Goal: Task Accomplishment & Management: Use online tool/utility

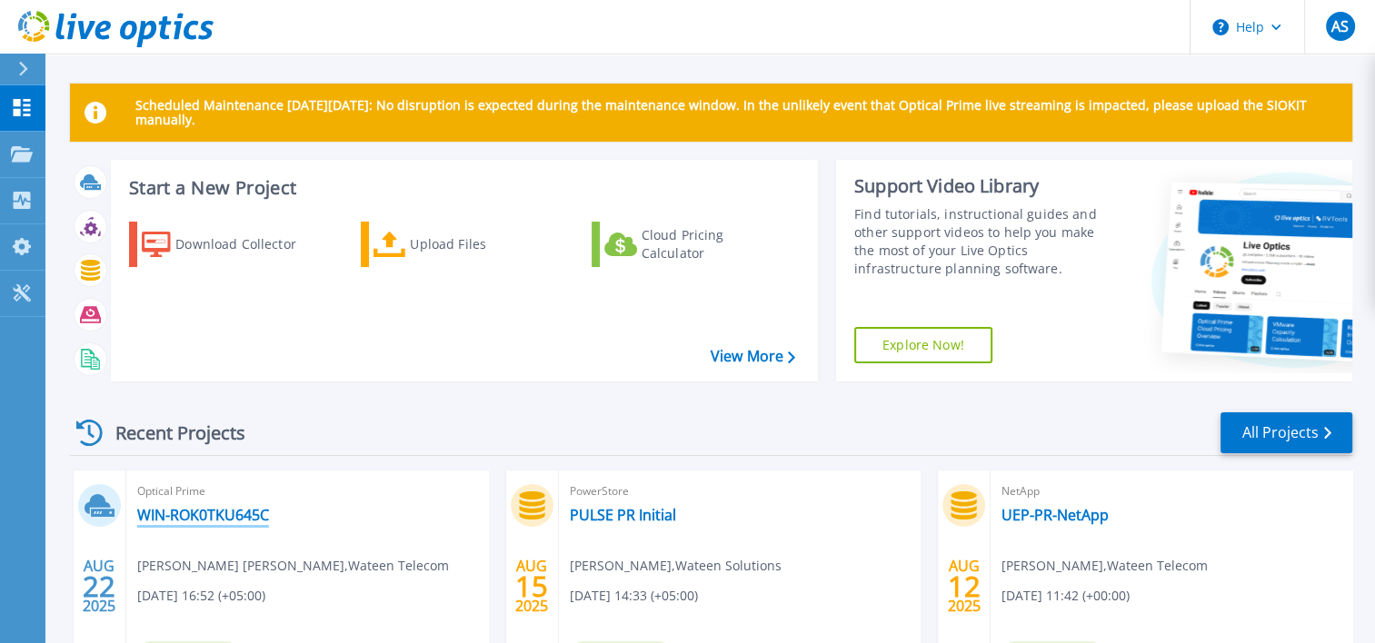
click at [181, 513] on link "WIN-ROK0TKU645C" at bounding box center [203, 515] width 132 height 18
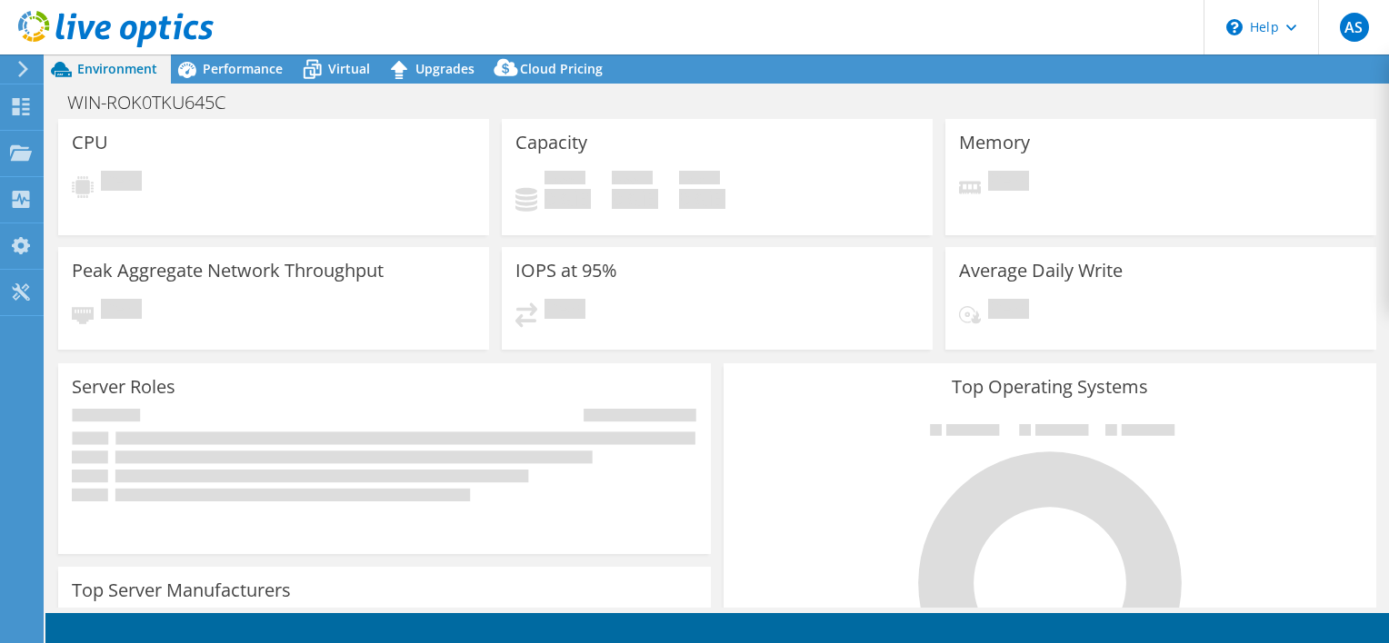
select select "USEast"
select select "USD"
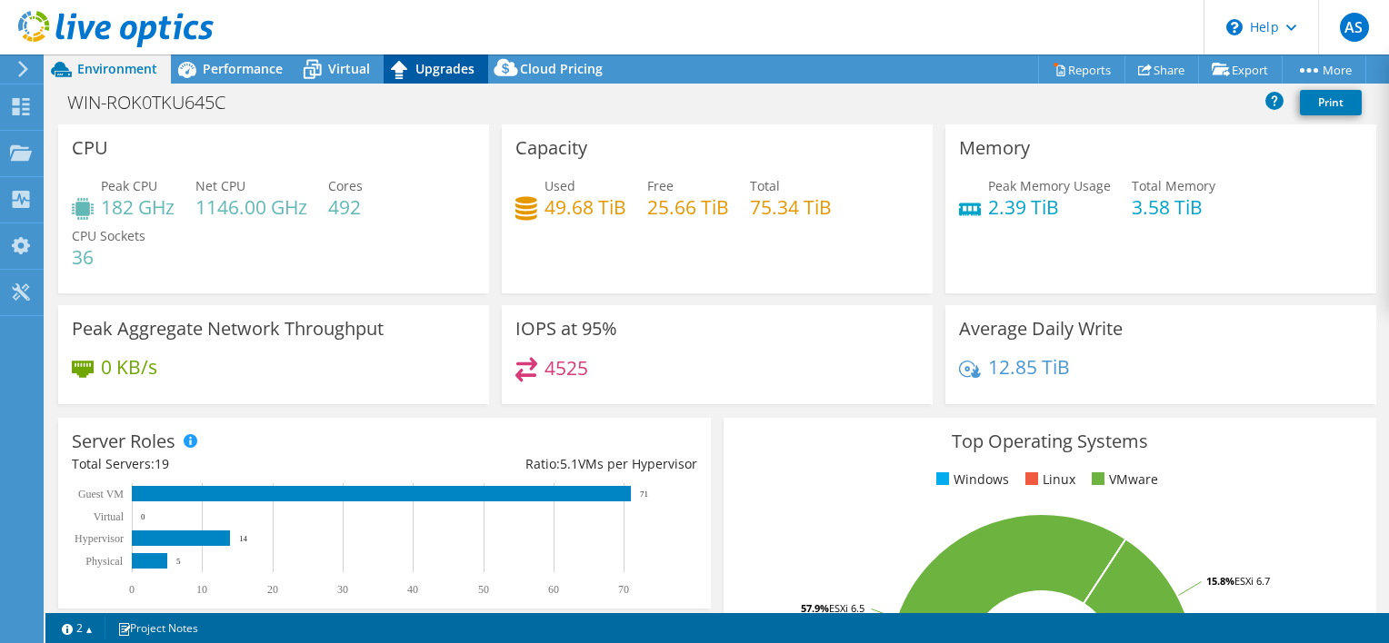
click at [407, 70] on icon at bounding box center [399, 70] width 32 height 32
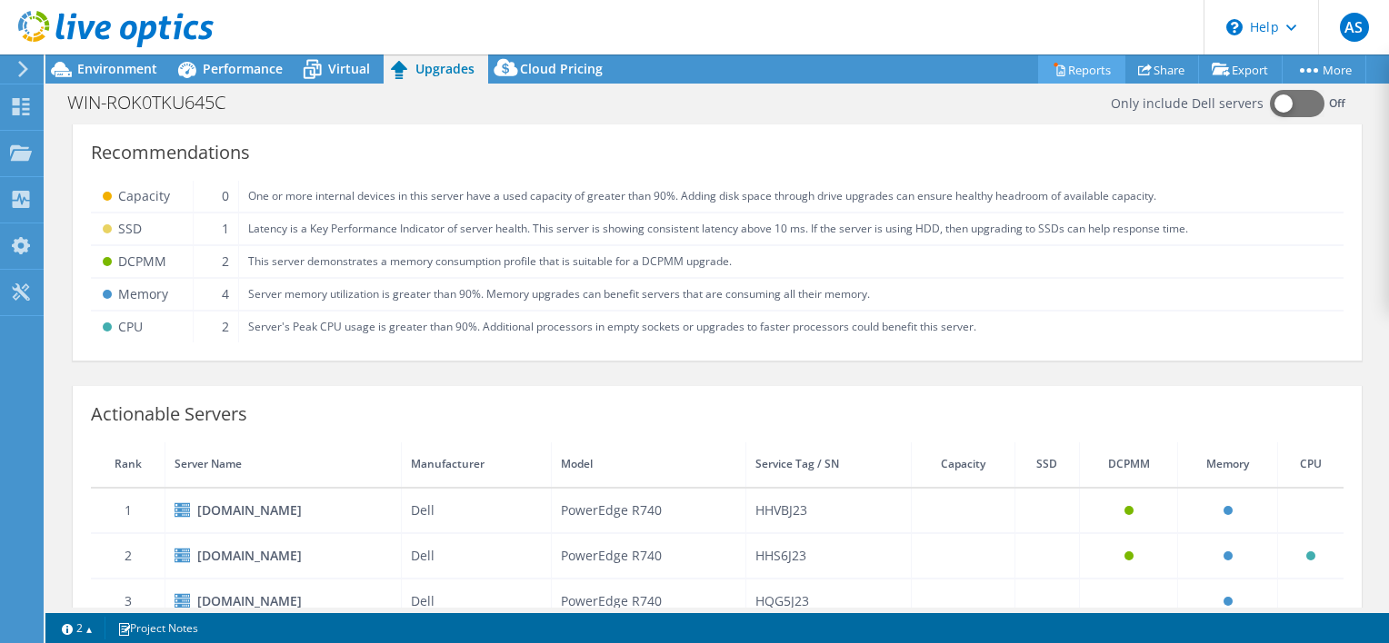
click at [1079, 59] on link "Reports" at bounding box center [1081, 69] width 87 height 28
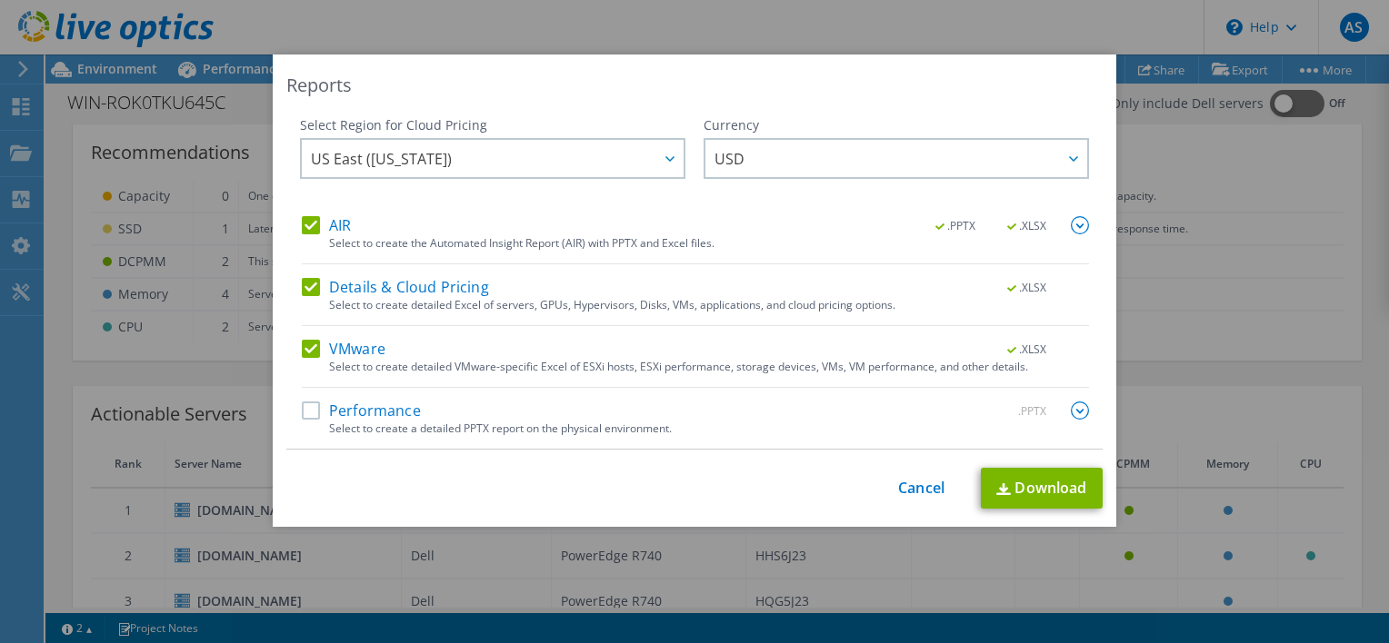
click at [306, 413] on label "Performance" at bounding box center [361, 411] width 119 height 18
click at [0, 0] on input "Performance" at bounding box center [0, 0] width 0 height 0
click at [1055, 486] on link "Download" at bounding box center [1042, 488] width 122 height 41
click at [910, 80] on div "Reports" at bounding box center [694, 85] width 816 height 25
click at [1226, 226] on div "Reports Select Region for Cloud Pricing Asia Pacific ([GEOGRAPHIC_DATA]) [GEOGR…" at bounding box center [694, 322] width 1389 height 534
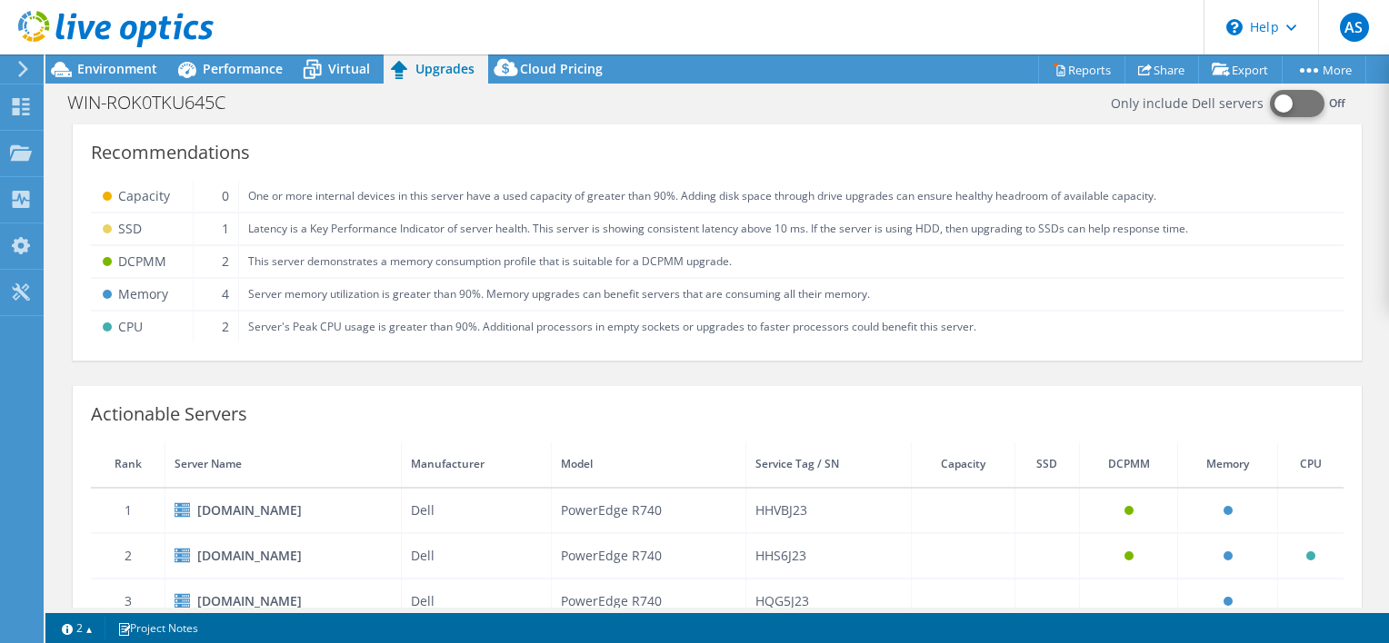
click at [1284, 105] on button at bounding box center [1297, 103] width 55 height 27
click at [228, 67] on span "Performance" at bounding box center [243, 68] width 80 height 17
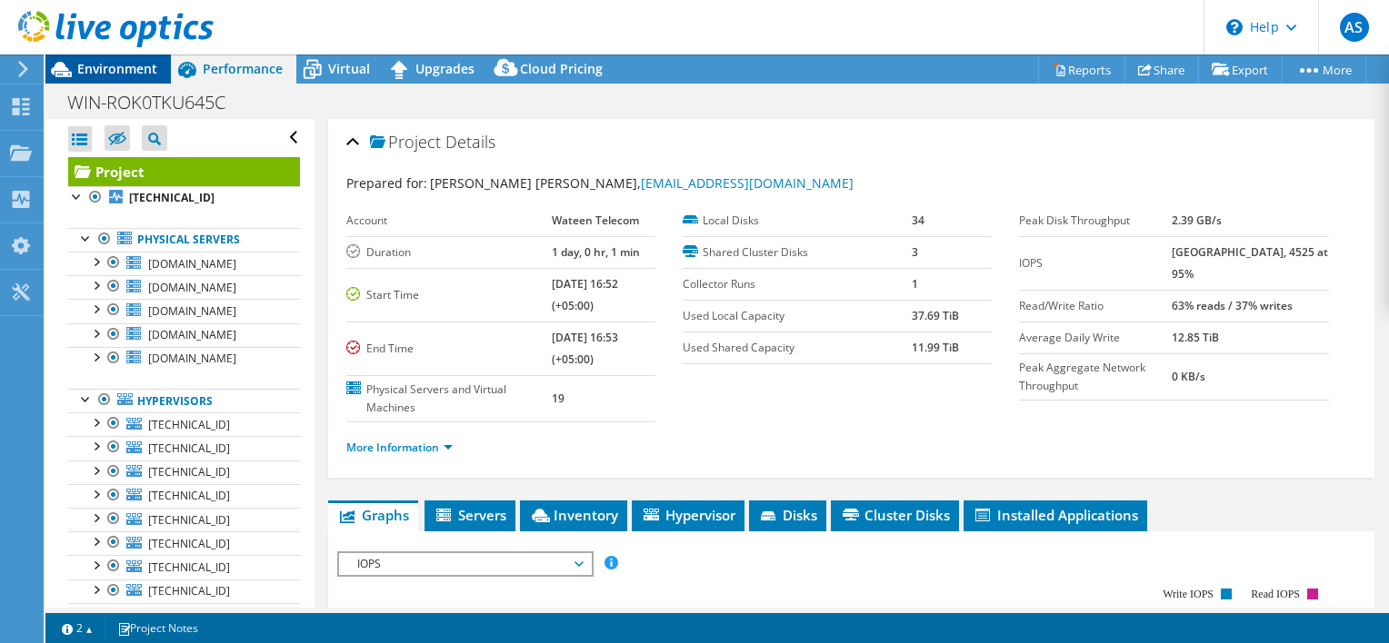
click at [78, 69] on span "Environment" at bounding box center [117, 68] width 80 height 17
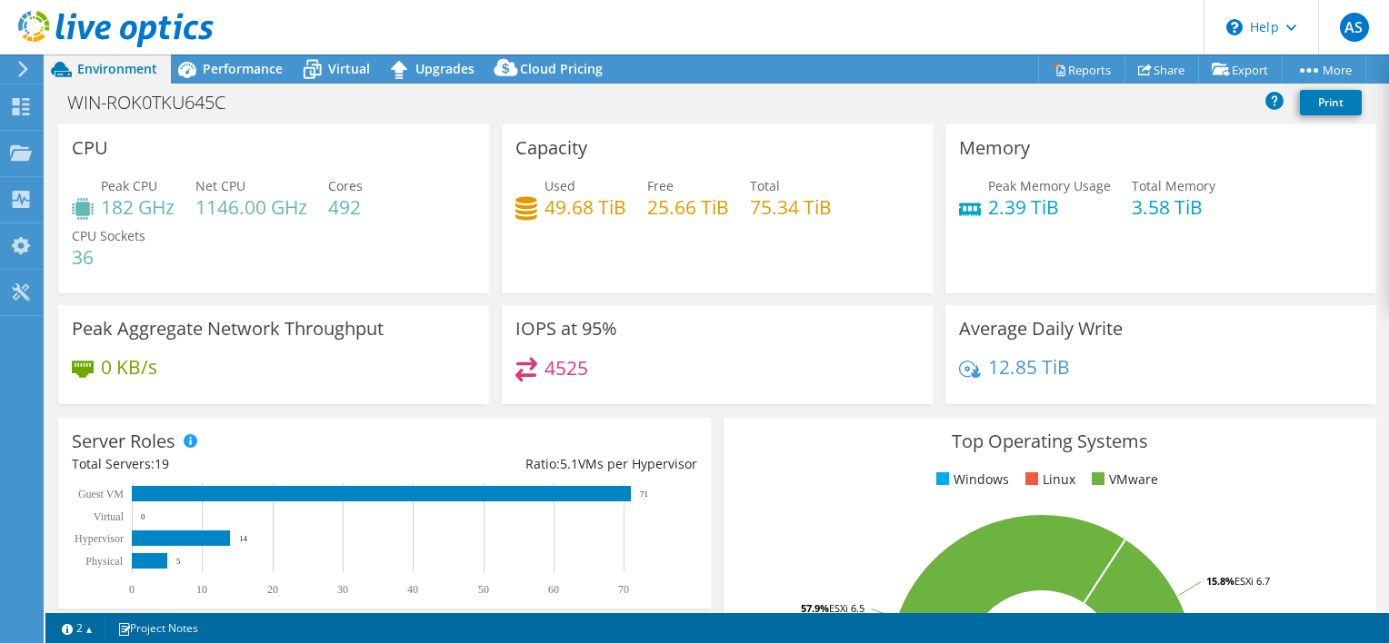
drag, startPoint x: 374, startPoint y: 207, endPoint x: 363, endPoint y: 211, distance: 11.5
click at [363, 211] on div "Peak CPU 182 GHz Net CPU 1146.00 GHz Cores 492 CPU Sockets 36" at bounding box center [273, 230] width 403 height 109
drag, startPoint x: 336, startPoint y: 210, endPoint x: 383, endPoint y: 210, distance: 46.3
click at [383, 210] on div "Peak CPU 182 GHz Net CPU 1146.00 GHz Cores 492 CPU Sockets 36" at bounding box center [273, 230] width 403 height 109
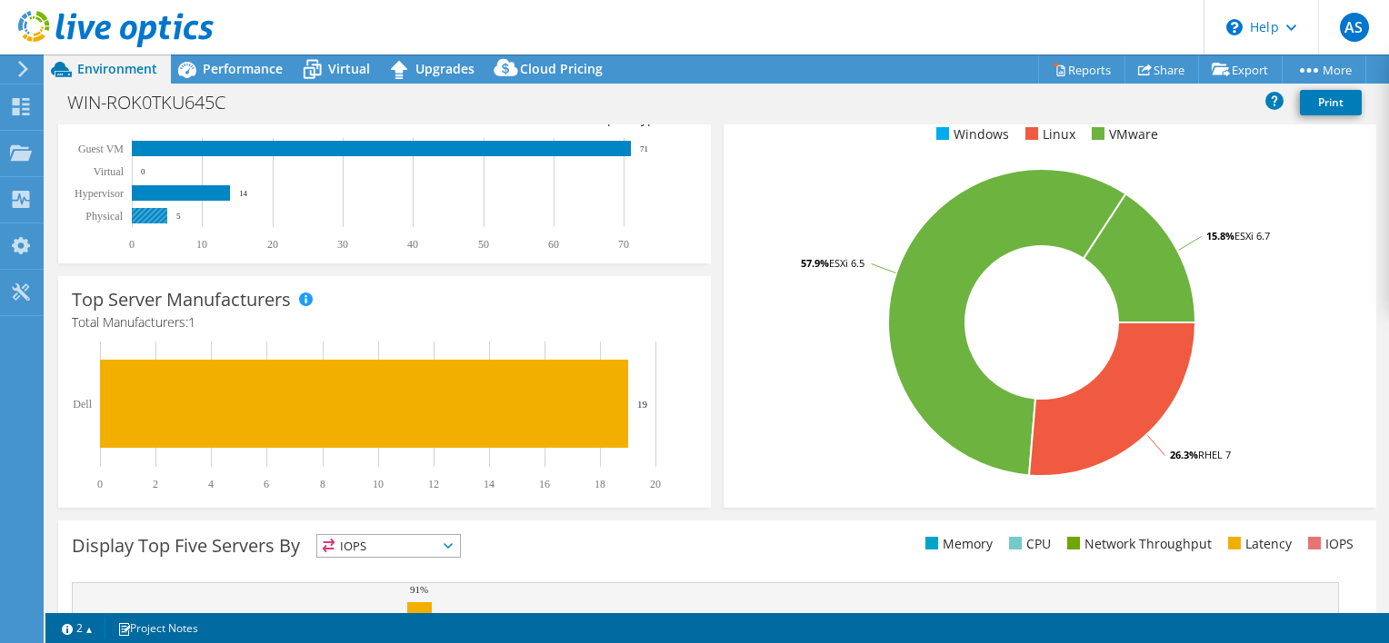
scroll to position [326, 0]
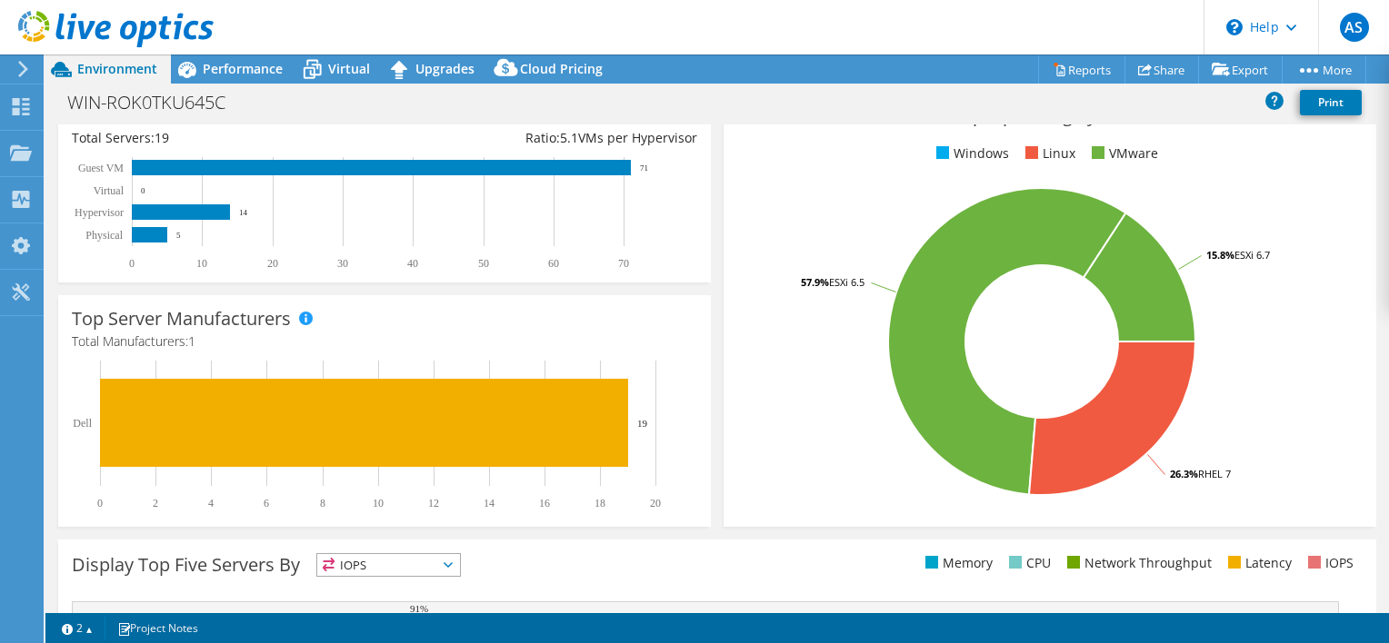
click at [64, 279] on div "Server Roles Physical Servers represent bare metal servers that were targets of…" at bounding box center [384, 187] width 665 height 204
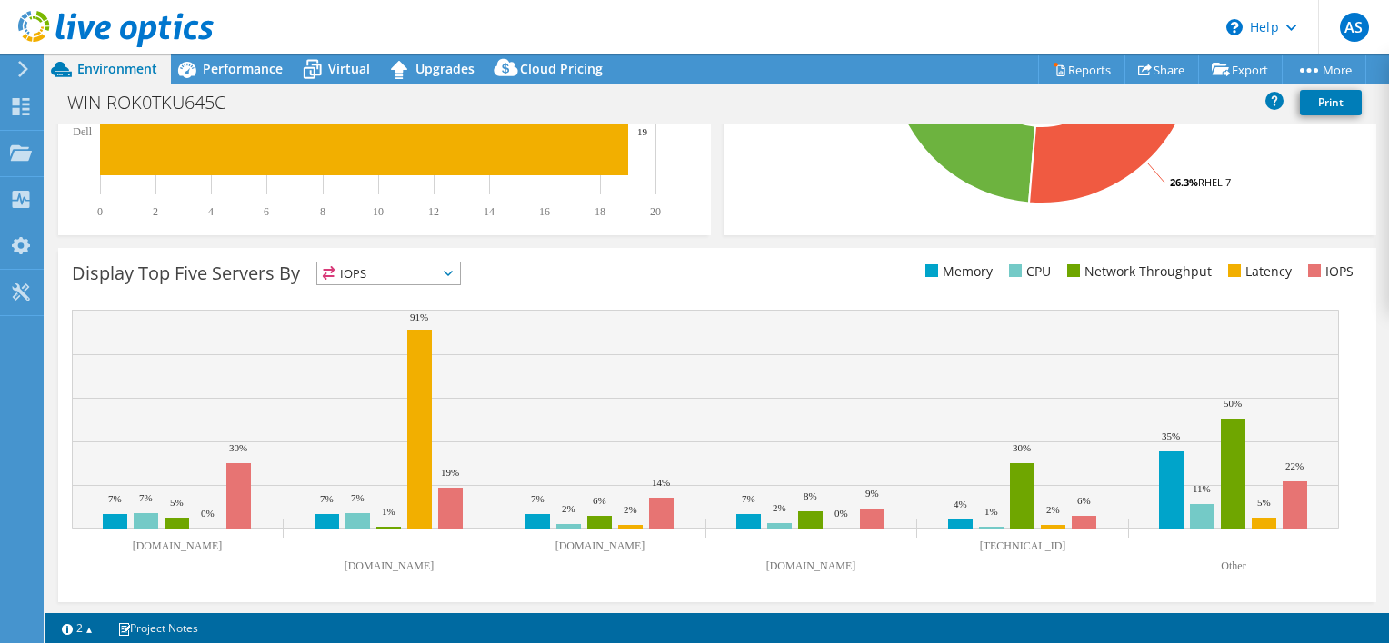
scroll to position [0, 0]
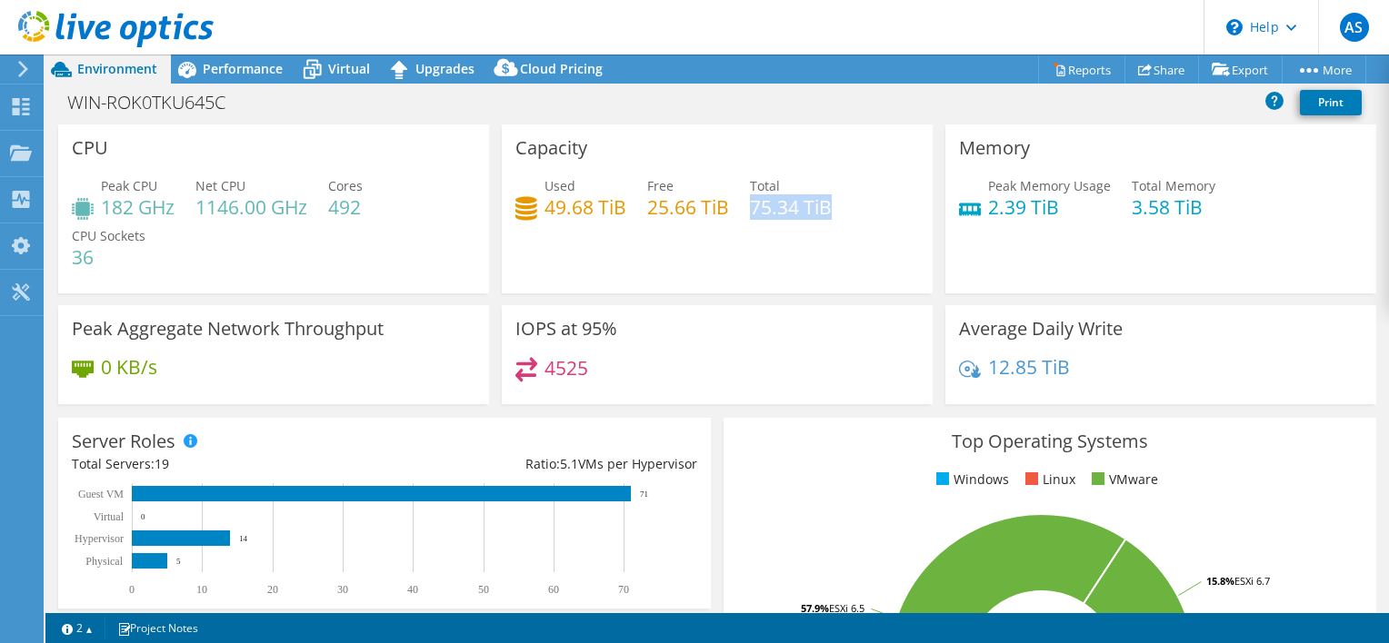
drag, startPoint x: 746, startPoint y: 205, endPoint x: 845, endPoint y: 209, distance: 99.1
click at [845, 209] on div "Used 49.68 TiB Free 25.66 TiB Total 75.34 TiB" at bounding box center [716, 205] width 403 height 59
drag, startPoint x: 542, startPoint y: 368, endPoint x: 590, endPoint y: 368, distance: 48.2
click at [590, 368] on div "4525" at bounding box center [716, 376] width 403 height 39
drag, startPoint x: 590, startPoint y: 368, endPoint x: 750, endPoint y: 267, distance: 189.1
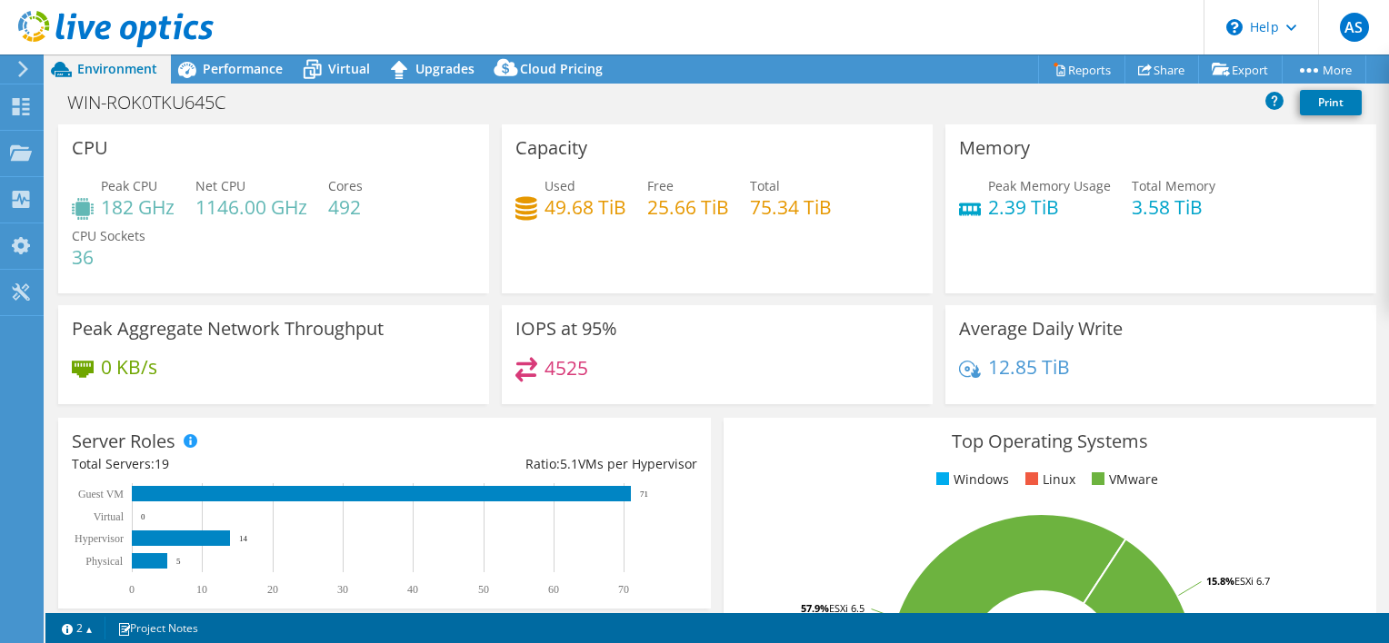
click at [750, 266] on div "Capacity Used 49.68 TiB Free 25.66 TiB Total 75.34 TiB" at bounding box center [717, 208] width 431 height 169
